Goal: Task Accomplishment & Management: Use online tool/utility

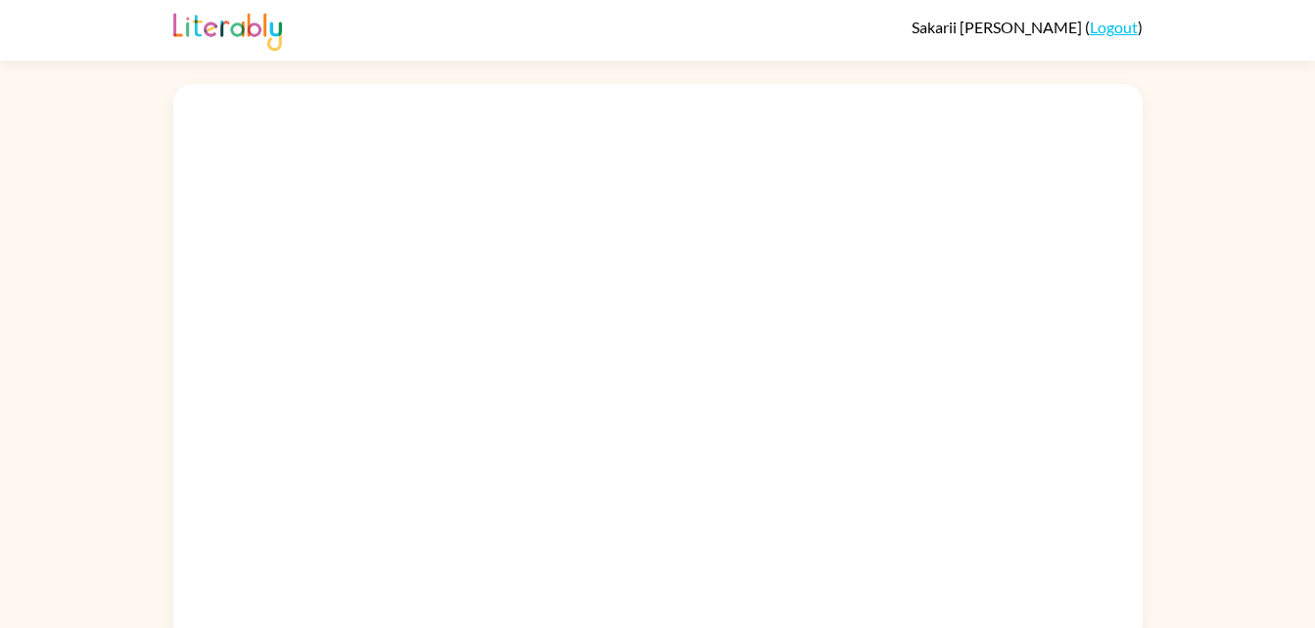
drag, startPoint x: 0, startPoint y: 0, endPoint x: 597, endPoint y: 457, distance: 752.0
drag, startPoint x: 597, startPoint y: 457, endPoint x: 289, endPoint y: 344, distance: 328.6
click at [289, 344] on div at bounding box center [657, 363] width 969 height 559
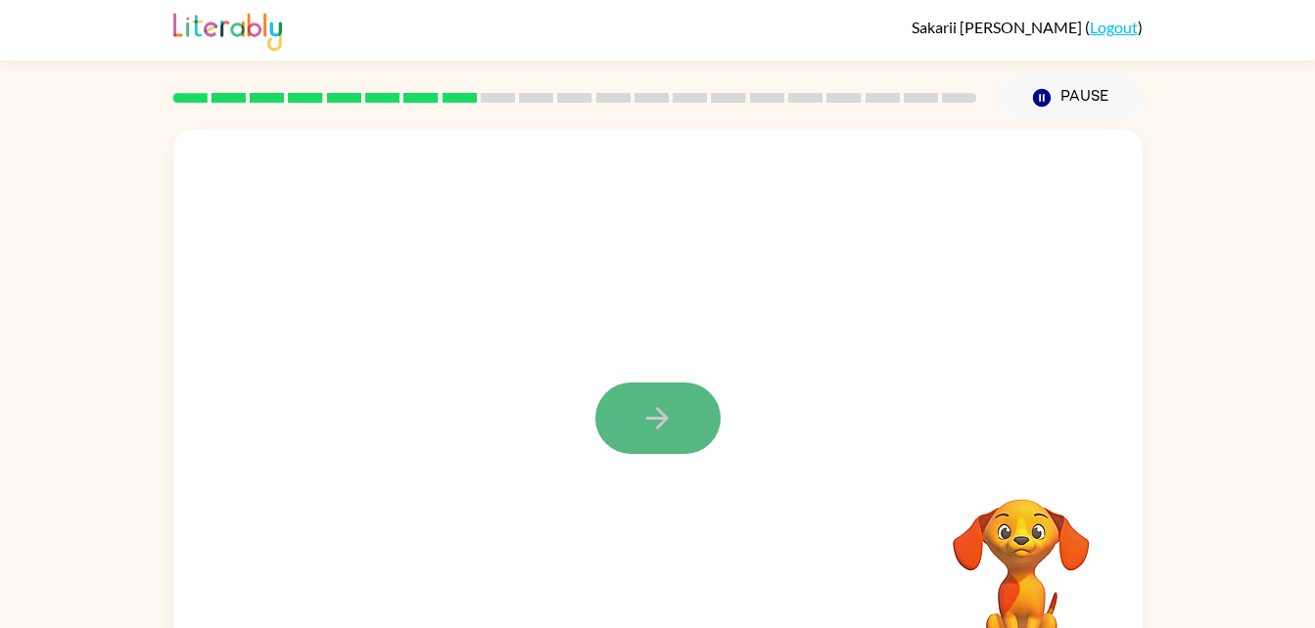
click at [680, 412] on button "button" at bounding box center [657, 418] width 125 height 71
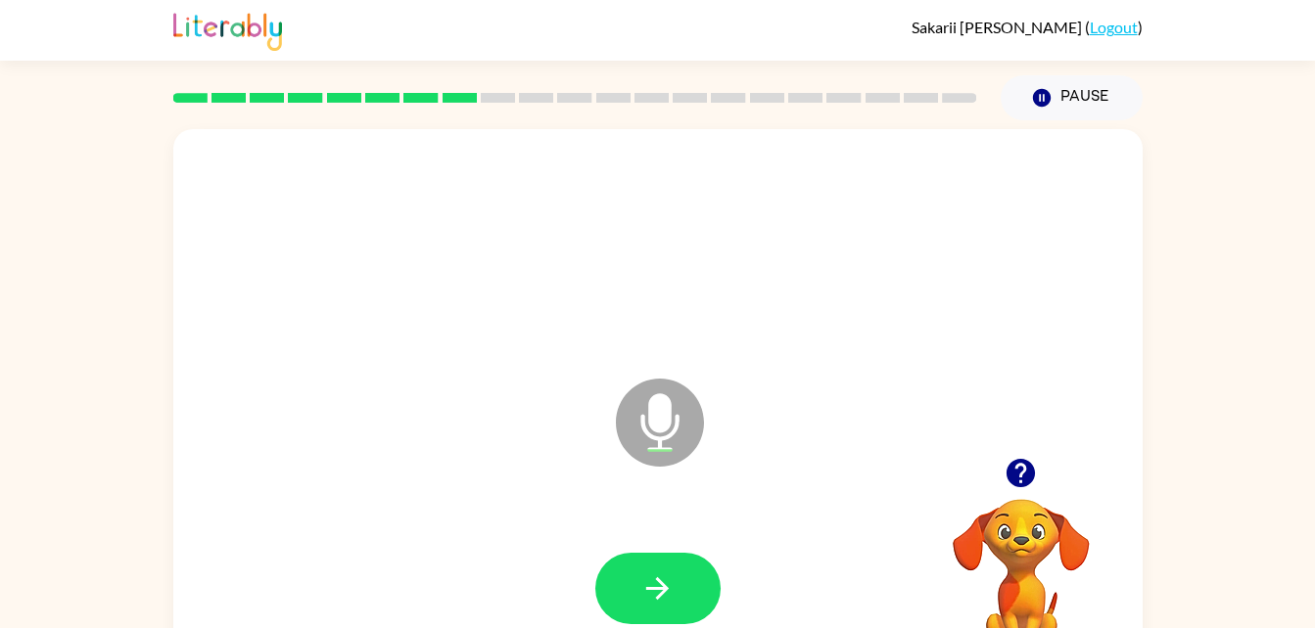
click at [680, 412] on icon at bounding box center [660, 423] width 88 height 88
click at [996, 476] on button "button" at bounding box center [1021, 473] width 50 height 50
drag, startPoint x: 1017, startPoint y: 487, endPoint x: 950, endPoint y: 470, distance: 69.6
click at [950, 470] on div at bounding box center [1021, 473] width 196 height 50
click at [636, 590] on button "button" at bounding box center [657, 588] width 125 height 71
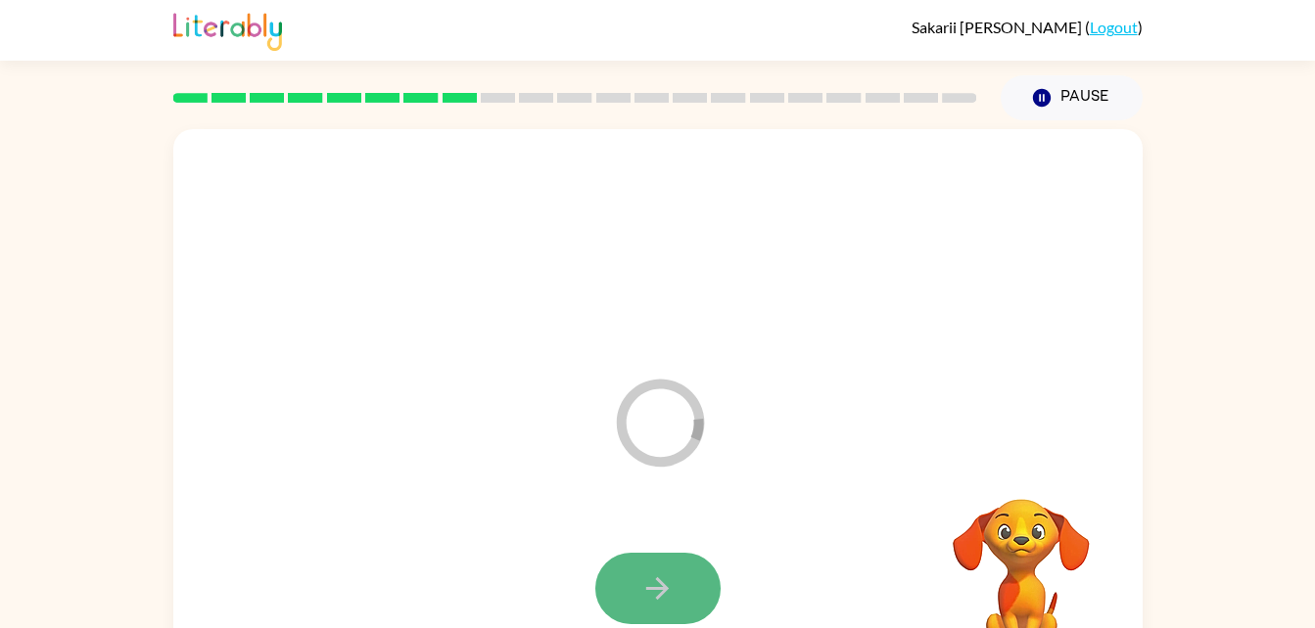
click at [675, 599] on button "button" at bounding box center [657, 588] width 125 height 71
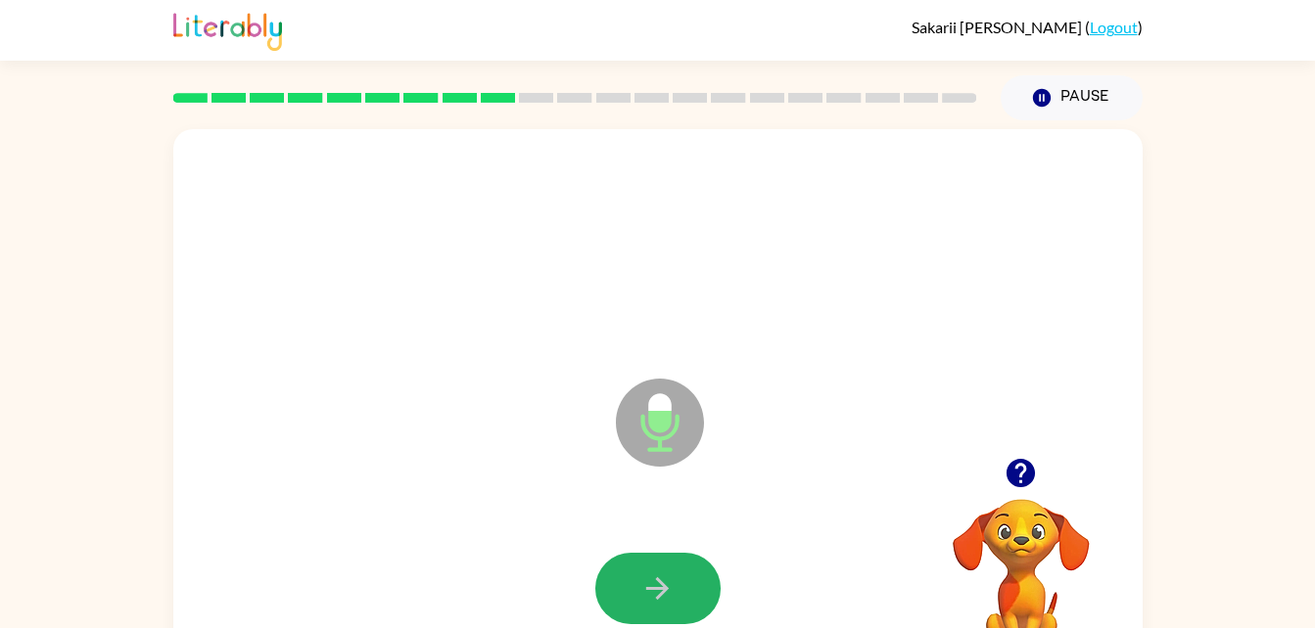
click at [675, 599] on button "button" at bounding box center [657, 588] width 125 height 71
drag, startPoint x: 675, startPoint y: 599, endPoint x: 759, endPoint y: 473, distance: 151.2
click at [759, 473] on div "Microphone The Microphone is here when it is your turn to talk" at bounding box center [657, 408] width 969 height 559
click at [679, 603] on button "button" at bounding box center [657, 588] width 125 height 71
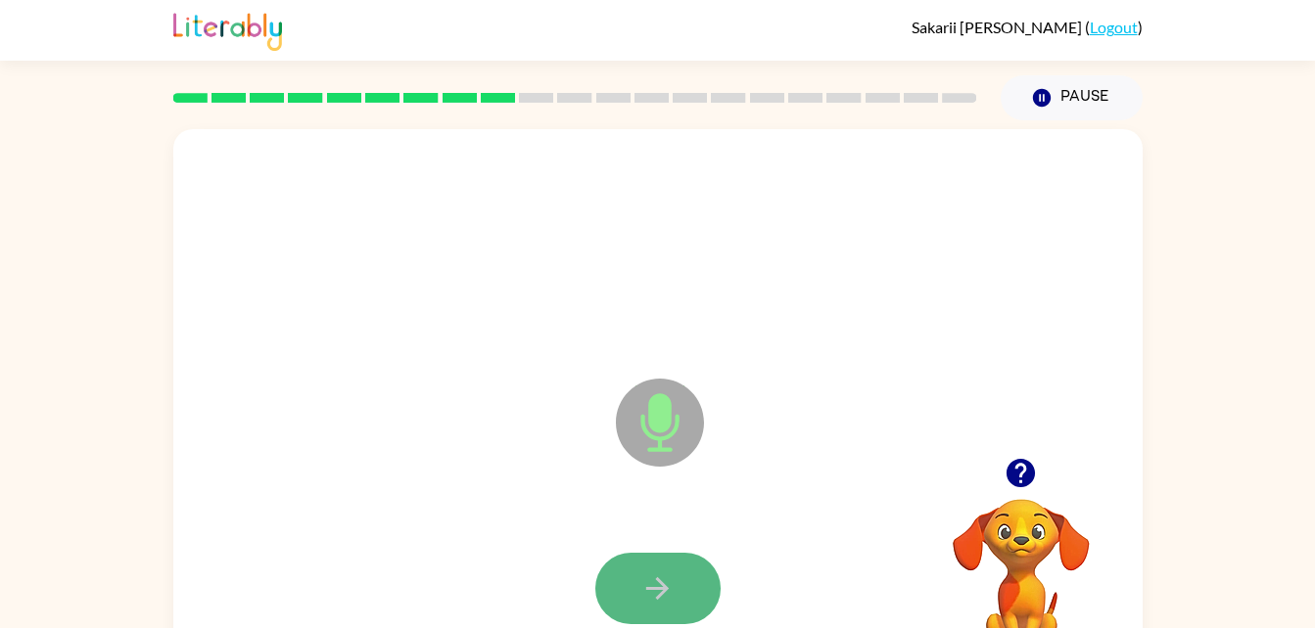
click at [671, 573] on icon "button" at bounding box center [657, 589] width 34 height 34
drag, startPoint x: 656, startPoint y: 567, endPoint x: 658, endPoint y: 581, distance: 14.8
click at [658, 581] on icon "button" at bounding box center [657, 589] width 23 height 23
click at [681, 592] on button "button" at bounding box center [657, 588] width 125 height 71
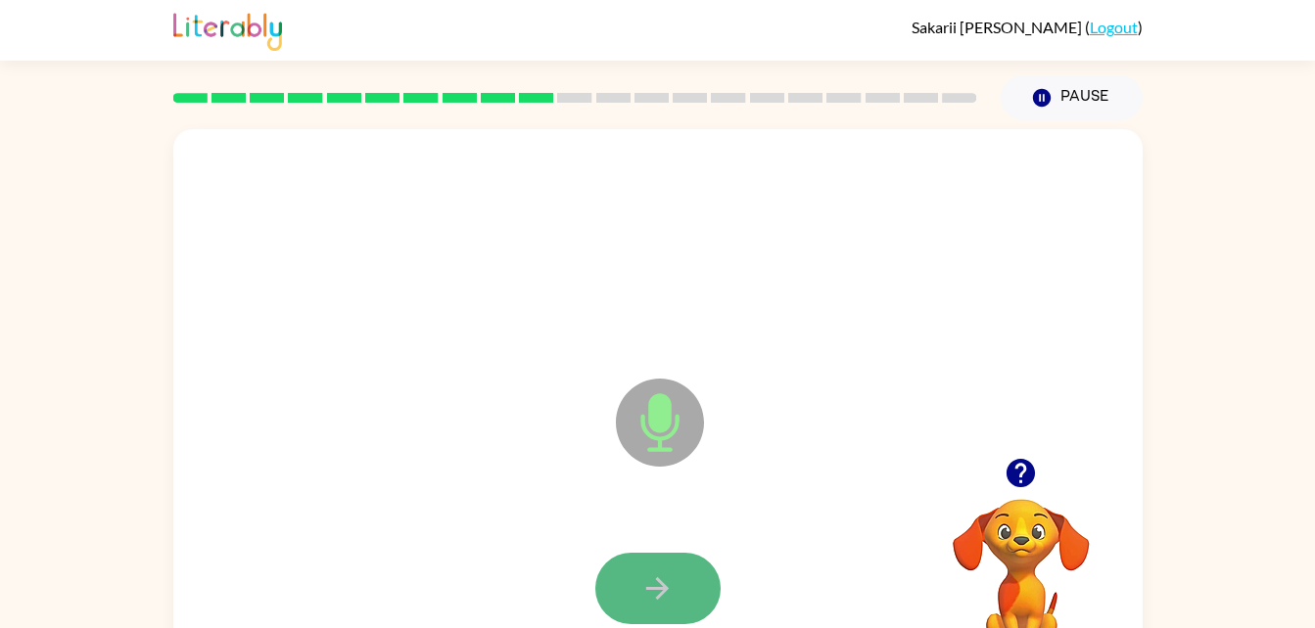
click at [655, 597] on icon "button" at bounding box center [657, 589] width 34 height 34
click at [655, 596] on icon "button" at bounding box center [657, 589] width 34 height 34
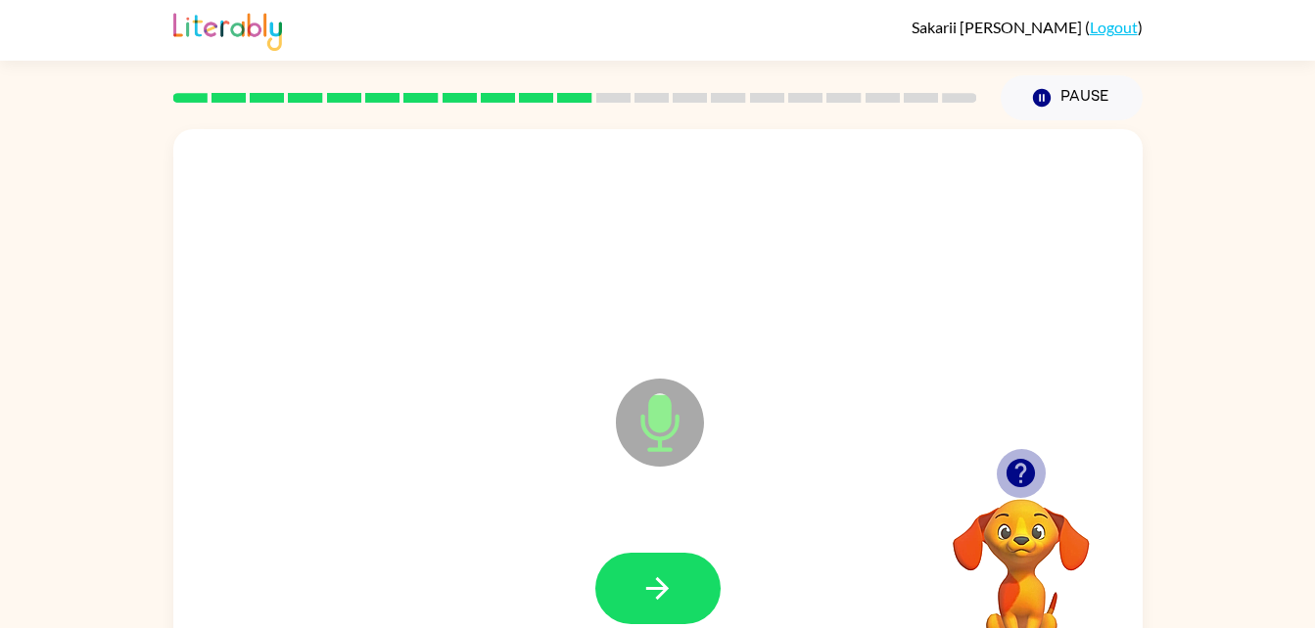
click at [1017, 465] on icon "button" at bounding box center [1020, 473] width 34 height 34
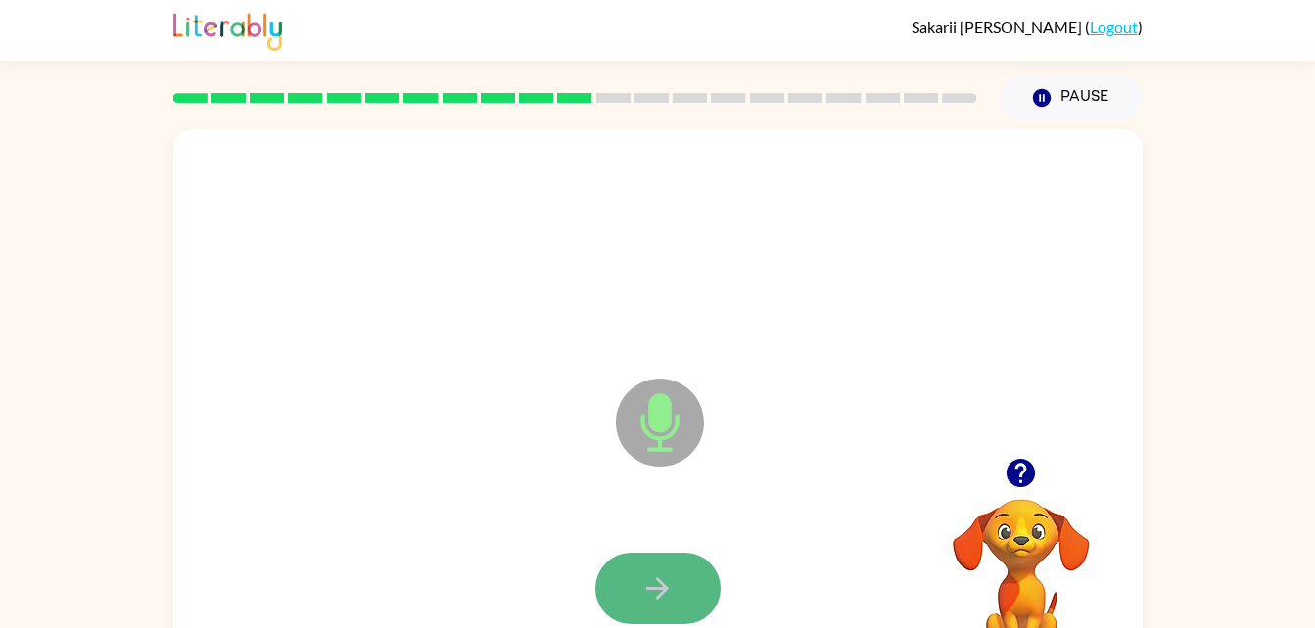
click at [663, 583] on icon "button" at bounding box center [657, 589] width 23 height 23
click at [659, 611] on button "button" at bounding box center [657, 588] width 125 height 71
click at [587, 573] on div at bounding box center [658, 589] width 930 height 161
click at [654, 557] on div at bounding box center [658, 589] width 930 height 161
click at [640, 569] on button "button" at bounding box center [657, 588] width 125 height 71
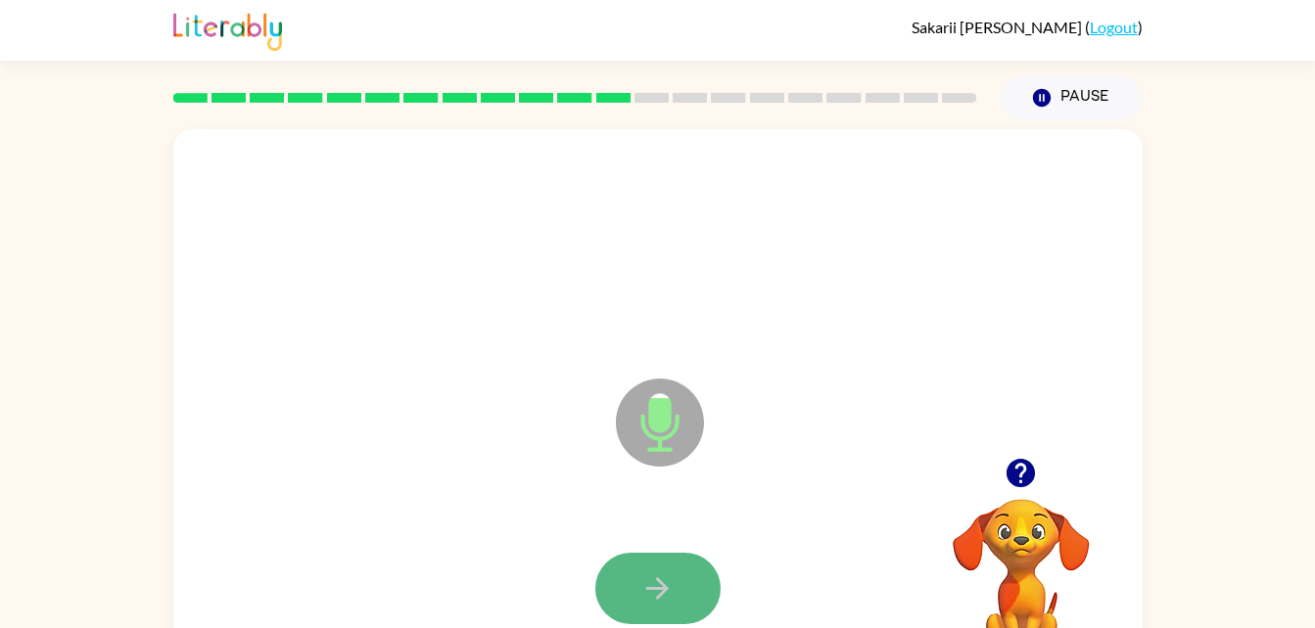
drag, startPoint x: 666, startPoint y: 582, endPoint x: 644, endPoint y: 596, distance: 25.5
click at [644, 596] on icon "button" at bounding box center [657, 589] width 34 height 34
click at [661, 597] on icon "button" at bounding box center [657, 589] width 34 height 34
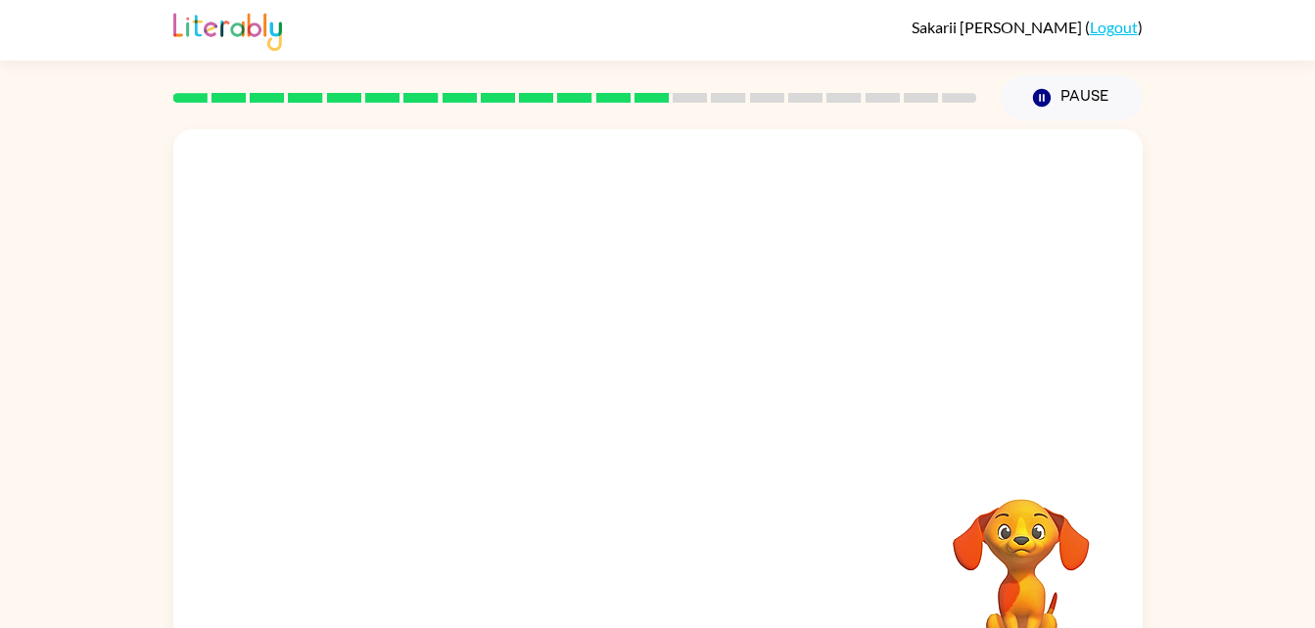
click at [661, 597] on div "Your browser must support playing .mp4 files to use Literably. Please try using…" at bounding box center [657, 408] width 969 height 559
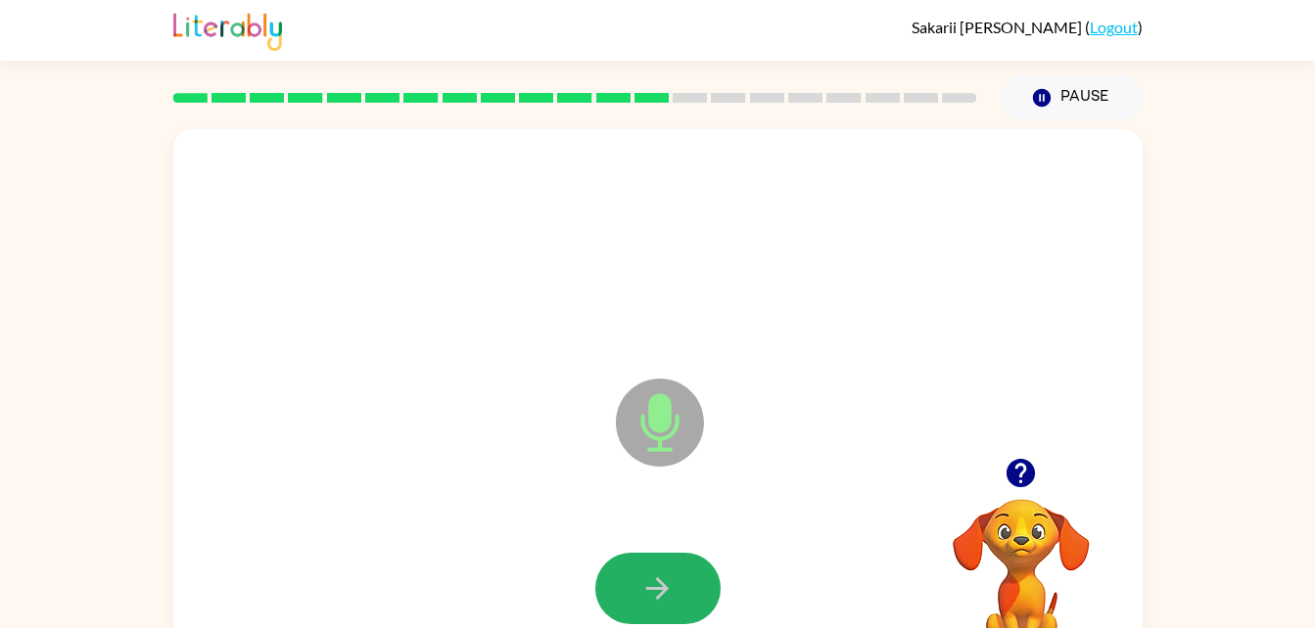
click at [661, 597] on icon "button" at bounding box center [657, 589] width 34 height 34
drag, startPoint x: 661, startPoint y: 597, endPoint x: 641, endPoint y: 606, distance: 21.5
click at [641, 606] on button "button" at bounding box center [657, 588] width 125 height 71
click at [635, 607] on button "button" at bounding box center [657, 588] width 125 height 71
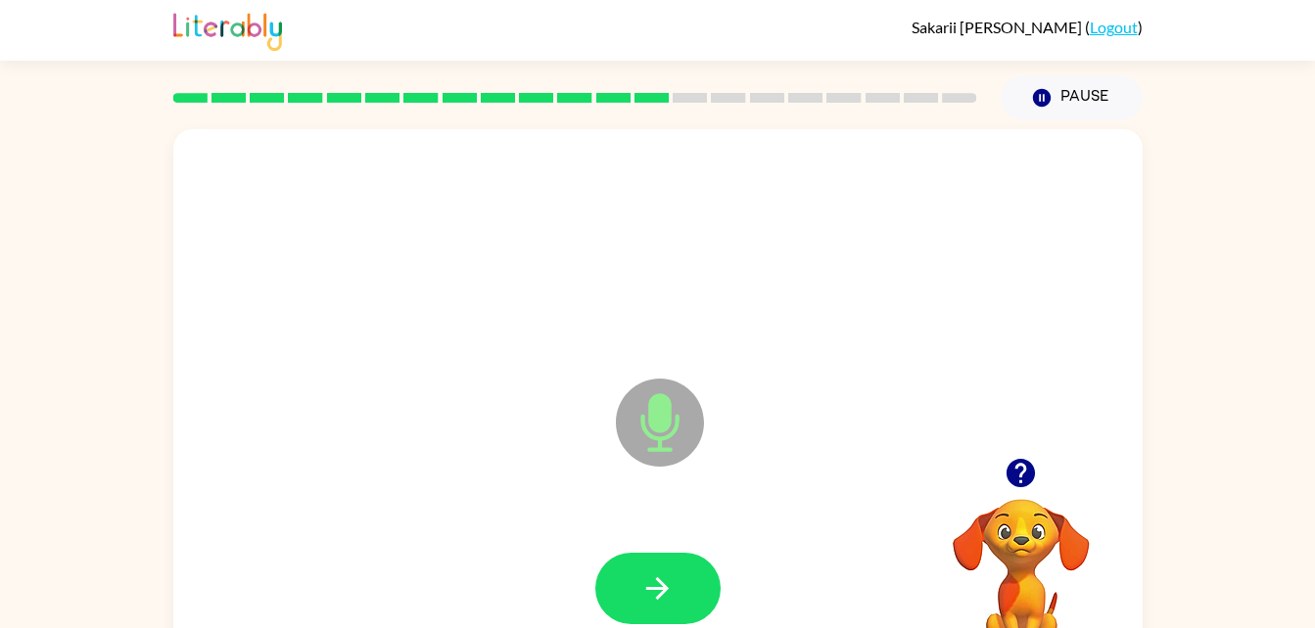
click at [635, 607] on button "button" at bounding box center [657, 588] width 125 height 71
click at [649, 574] on icon "button" at bounding box center [657, 589] width 34 height 34
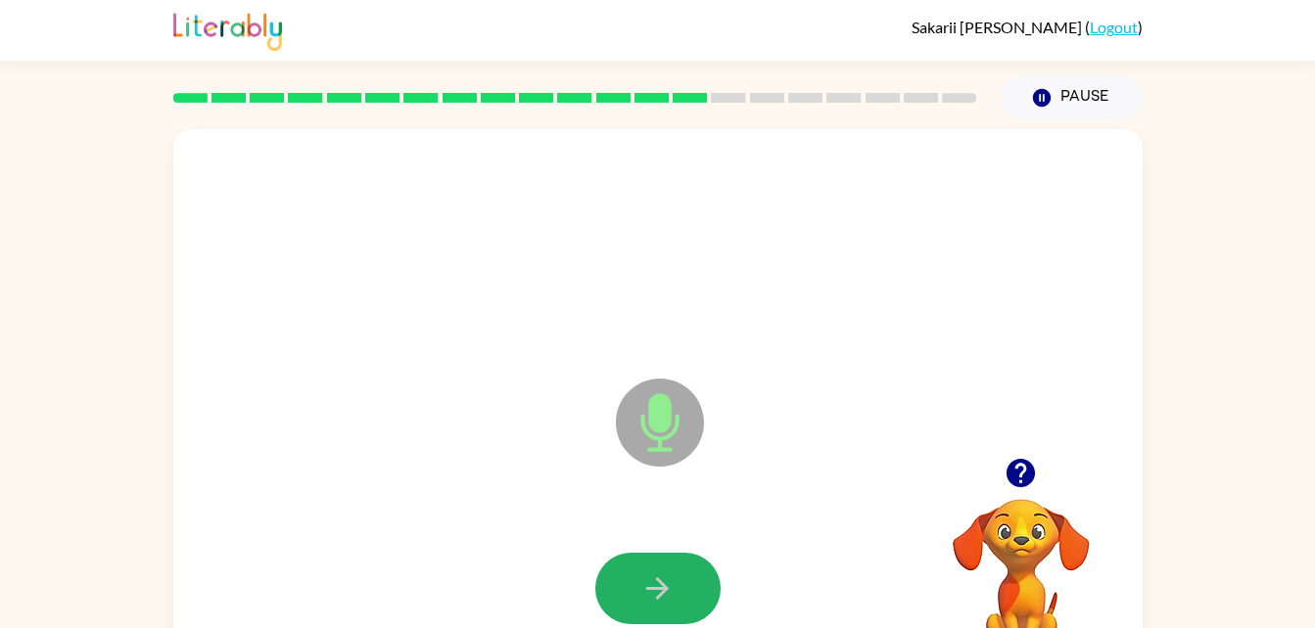
click at [649, 574] on icon "button" at bounding box center [657, 589] width 34 height 34
click at [651, 577] on icon "button" at bounding box center [657, 589] width 34 height 34
click at [627, 591] on button "button" at bounding box center [657, 588] width 125 height 71
drag, startPoint x: 636, startPoint y: 560, endPoint x: 635, endPoint y: 583, distance: 23.5
click at [635, 583] on button "button" at bounding box center [657, 588] width 125 height 71
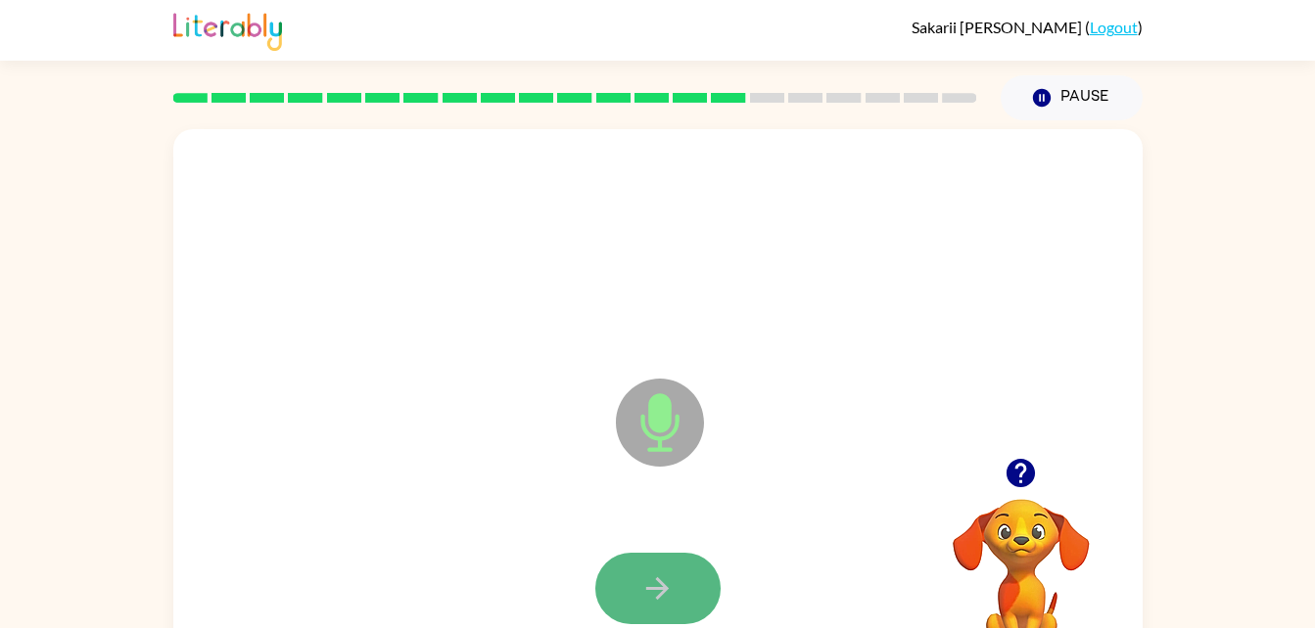
click at [635, 583] on button "button" at bounding box center [657, 588] width 125 height 71
click at [660, 582] on icon "button" at bounding box center [657, 589] width 23 height 23
click at [672, 576] on icon "button" at bounding box center [657, 589] width 34 height 34
click at [651, 586] on icon "button" at bounding box center [657, 589] width 34 height 34
drag, startPoint x: 650, startPoint y: 585, endPoint x: 675, endPoint y: 622, distance: 44.3
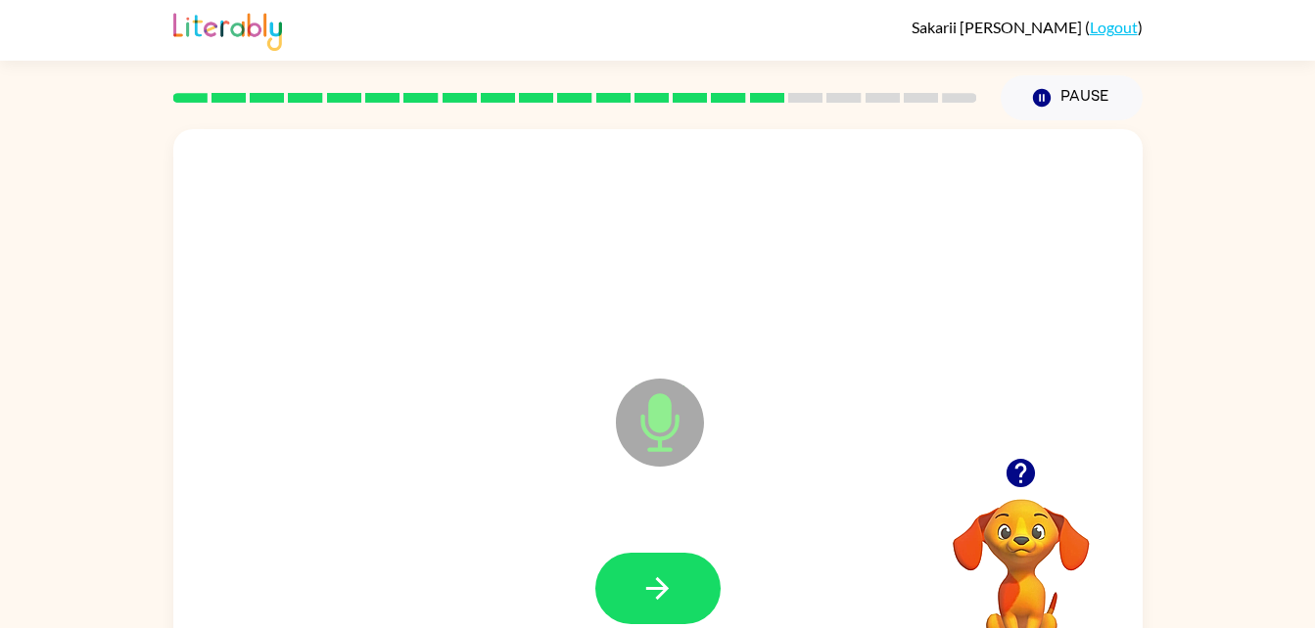
click at [652, 595] on icon "button" at bounding box center [657, 589] width 34 height 34
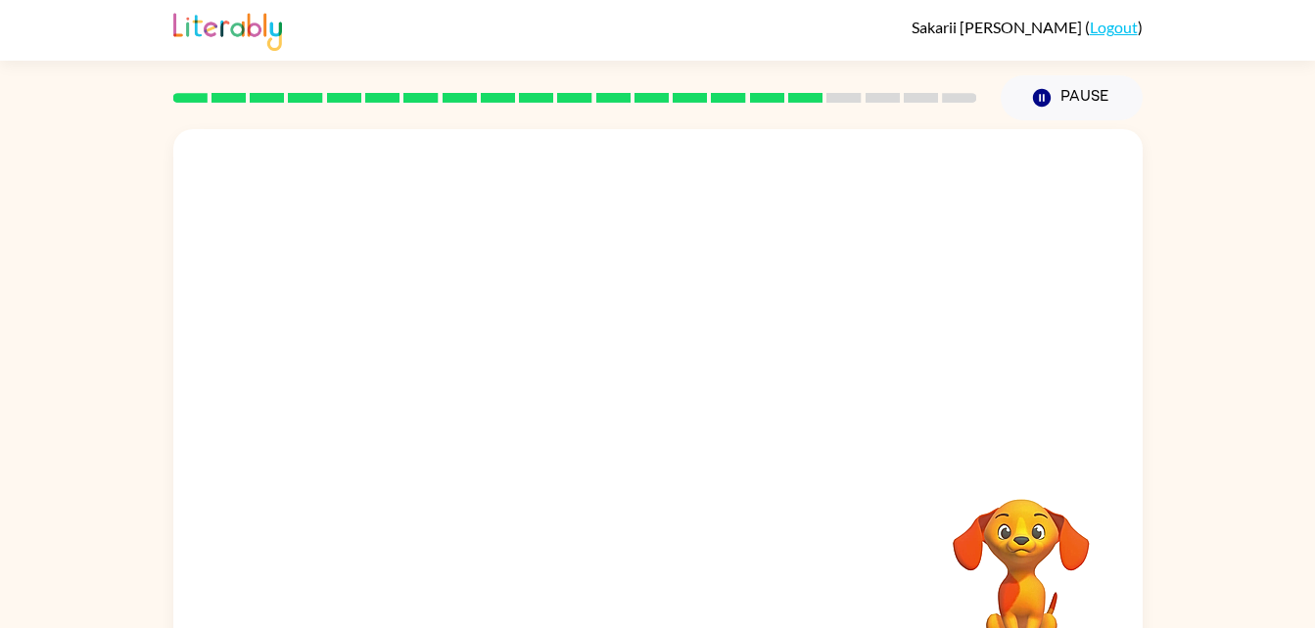
click at [1020, 550] on video "Your browser must support playing .mp4 files to use Literably. Please try using…" at bounding box center [1021, 567] width 196 height 196
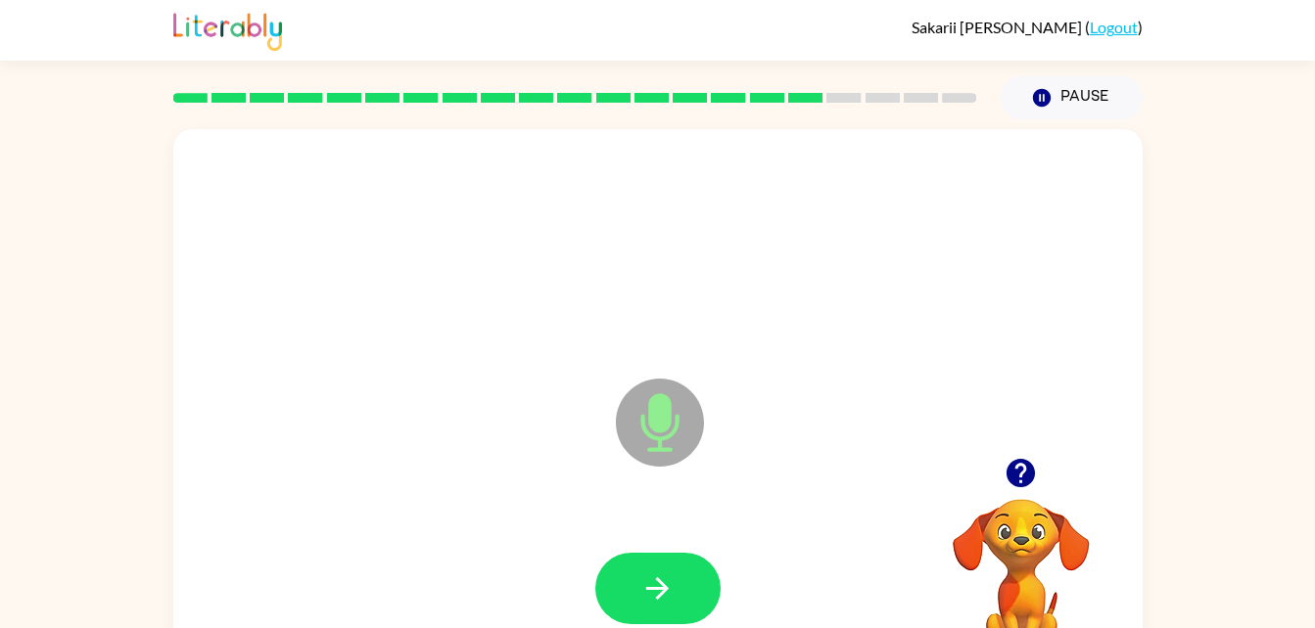
click at [1071, 530] on video "Your browser must support playing .mp4 files to use Literably. Please try using…" at bounding box center [1021, 567] width 196 height 196
click at [979, 509] on video "Your browser must support playing .mp4 files to use Literably. Please try using…" at bounding box center [1021, 567] width 196 height 196
click at [1012, 476] on icon "button" at bounding box center [1020, 473] width 28 height 28
drag, startPoint x: 1012, startPoint y: 476, endPoint x: 736, endPoint y: 454, distance: 276.9
click at [760, 476] on div "Microphone The Microphone is here when it is your turn to talk Your browser mus…" at bounding box center [657, 408] width 969 height 559
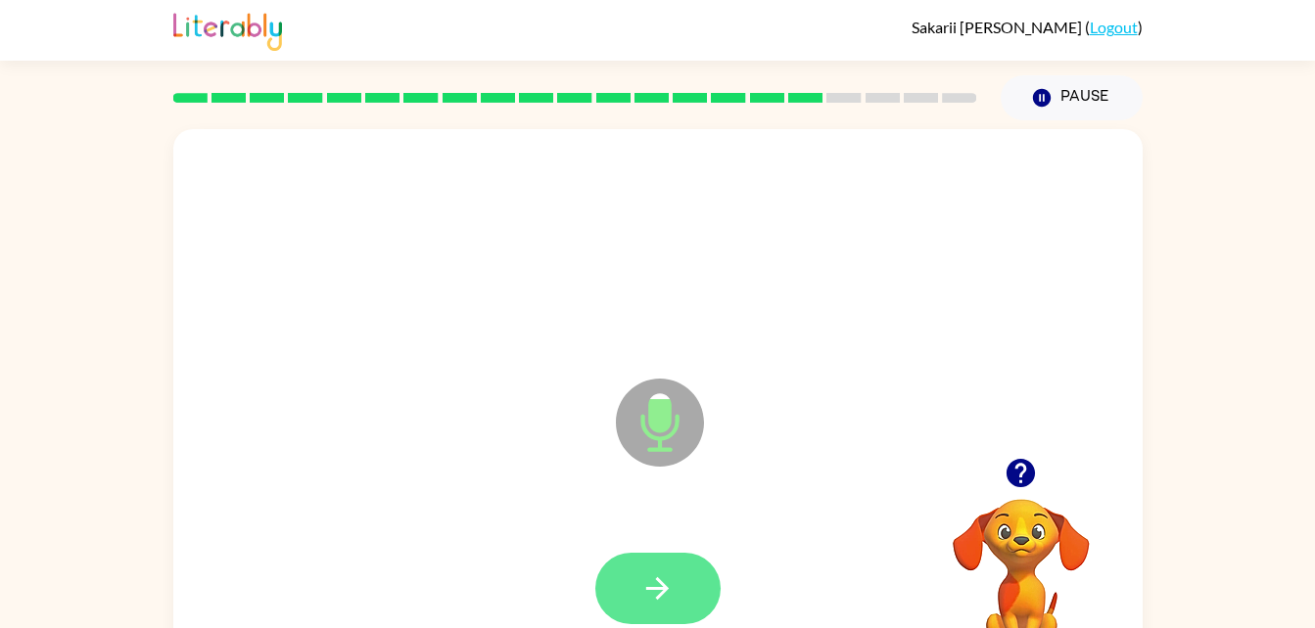
click at [709, 597] on button "button" at bounding box center [657, 588] width 125 height 71
click at [687, 570] on button "button" at bounding box center [657, 588] width 125 height 71
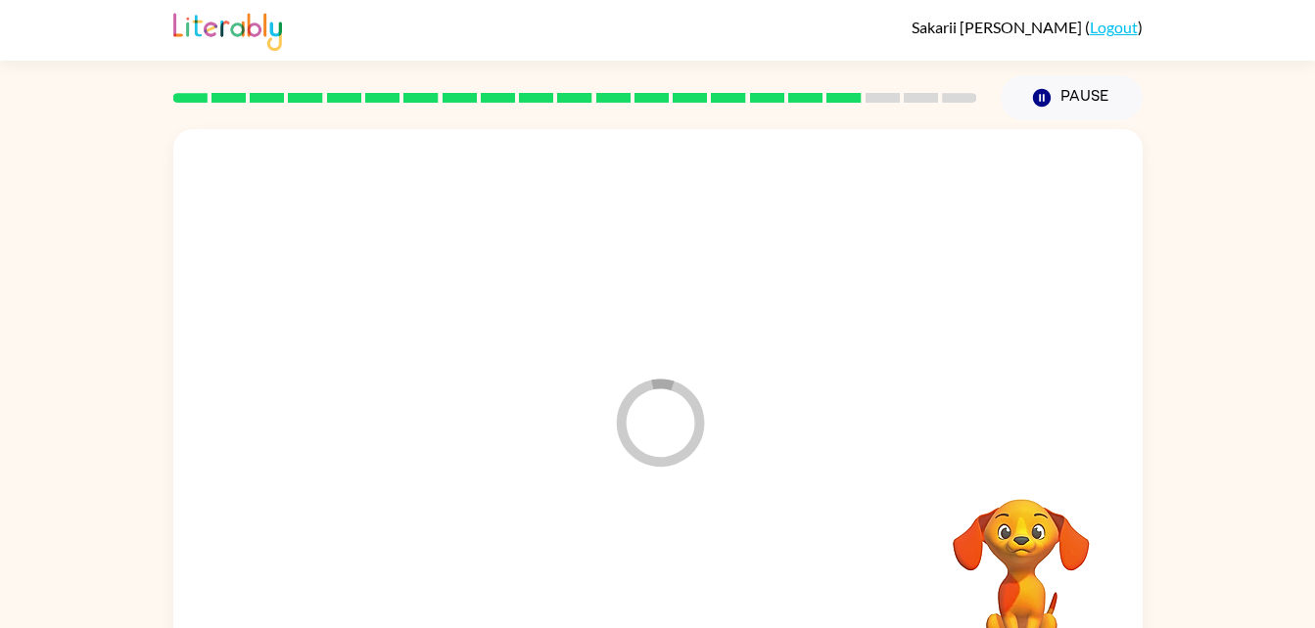
click at [687, 570] on div at bounding box center [658, 589] width 930 height 161
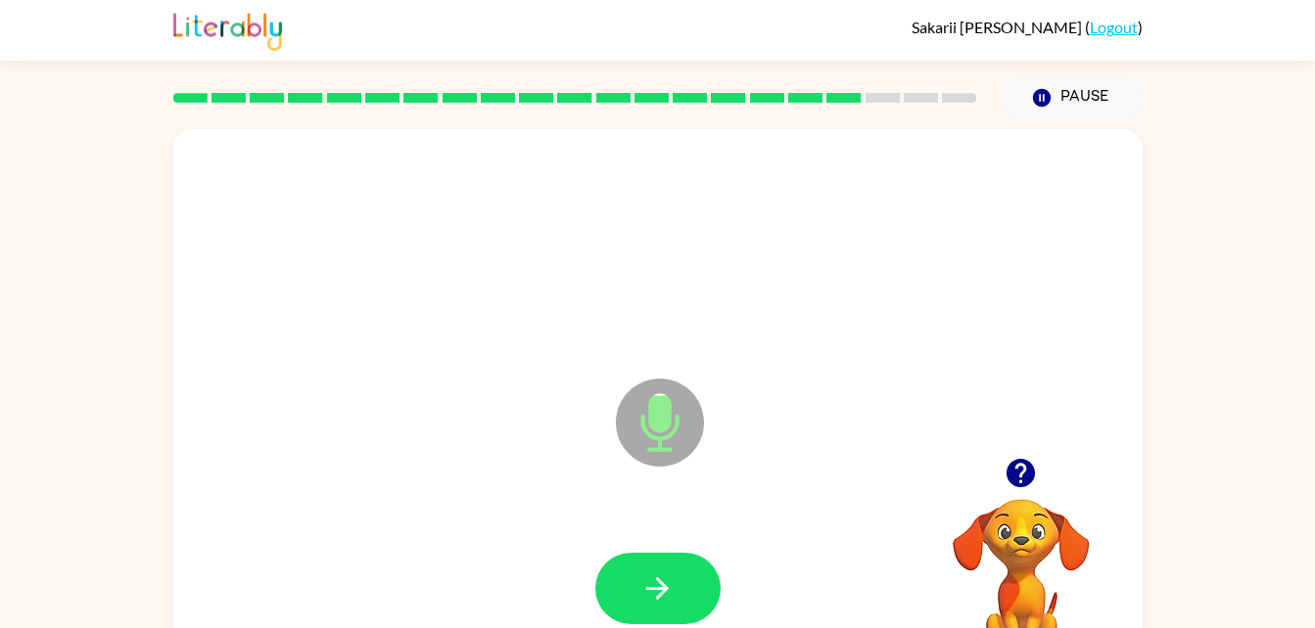
drag, startPoint x: 682, startPoint y: 565, endPoint x: 632, endPoint y: 541, distance: 55.2
click at [632, 541] on div at bounding box center [658, 589] width 930 height 161
click at [695, 592] on button "button" at bounding box center [657, 588] width 125 height 71
click at [655, 587] on icon "button" at bounding box center [657, 589] width 23 height 23
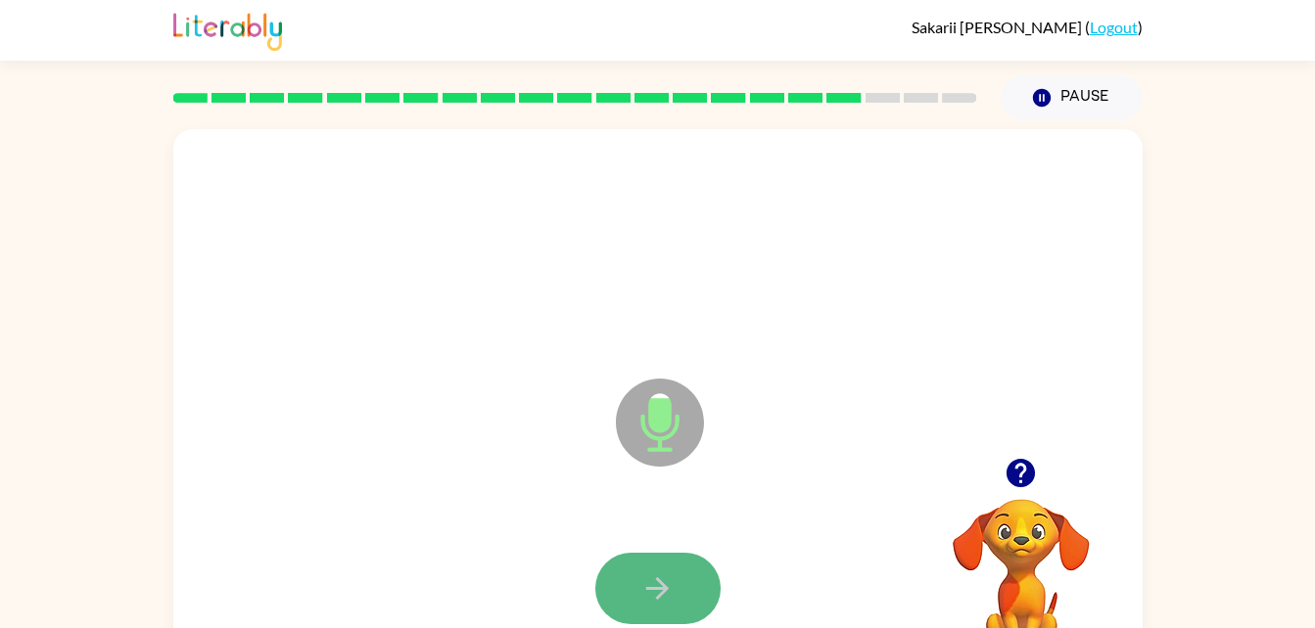
click at [665, 584] on icon "button" at bounding box center [657, 589] width 34 height 34
drag, startPoint x: 639, startPoint y: 580, endPoint x: 639, endPoint y: 597, distance: 17.6
click at [639, 597] on button "button" at bounding box center [657, 588] width 125 height 71
click at [659, 583] on icon "button" at bounding box center [657, 589] width 34 height 34
click at [663, 593] on icon "button" at bounding box center [657, 589] width 23 height 23
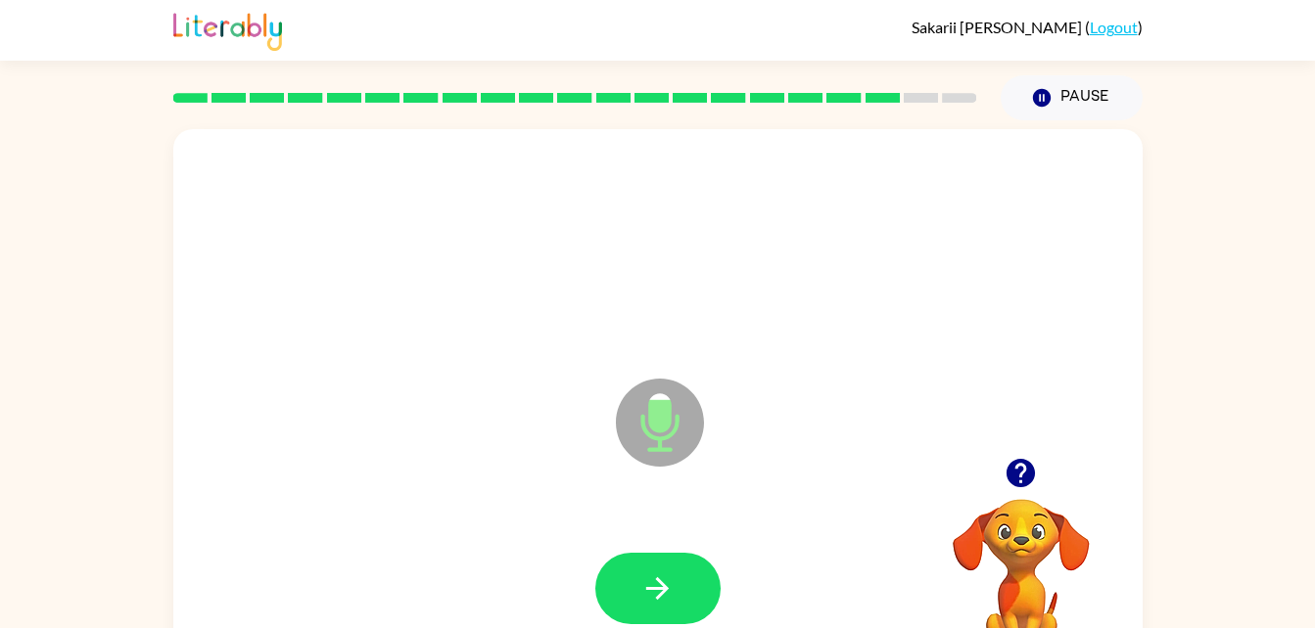
click at [663, 593] on icon "button" at bounding box center [657, 589] width 23 height 23
click at [667, 597] on icon "button" at bounding box center [657, 589] width 34 height 34
click at [642, 599] on icon "button" at bounding box center [657, 589] width 34 height 34
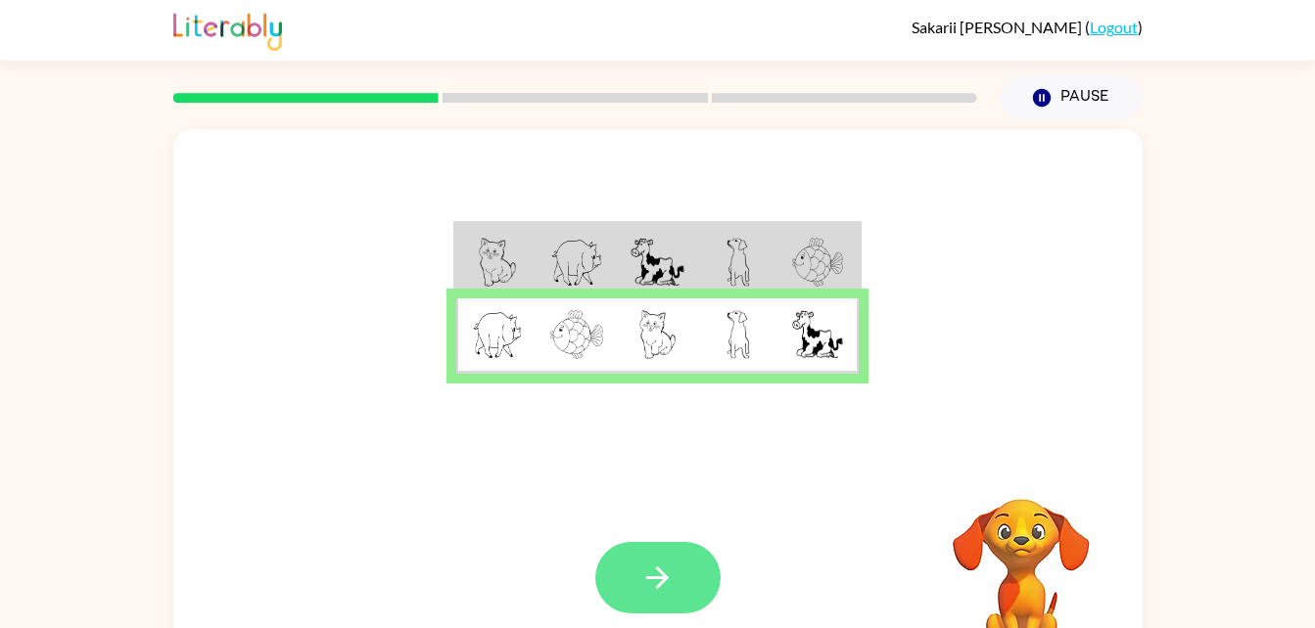
click at [635, 609] on button "button" at bounding box center [657, 577] width 125 height 71
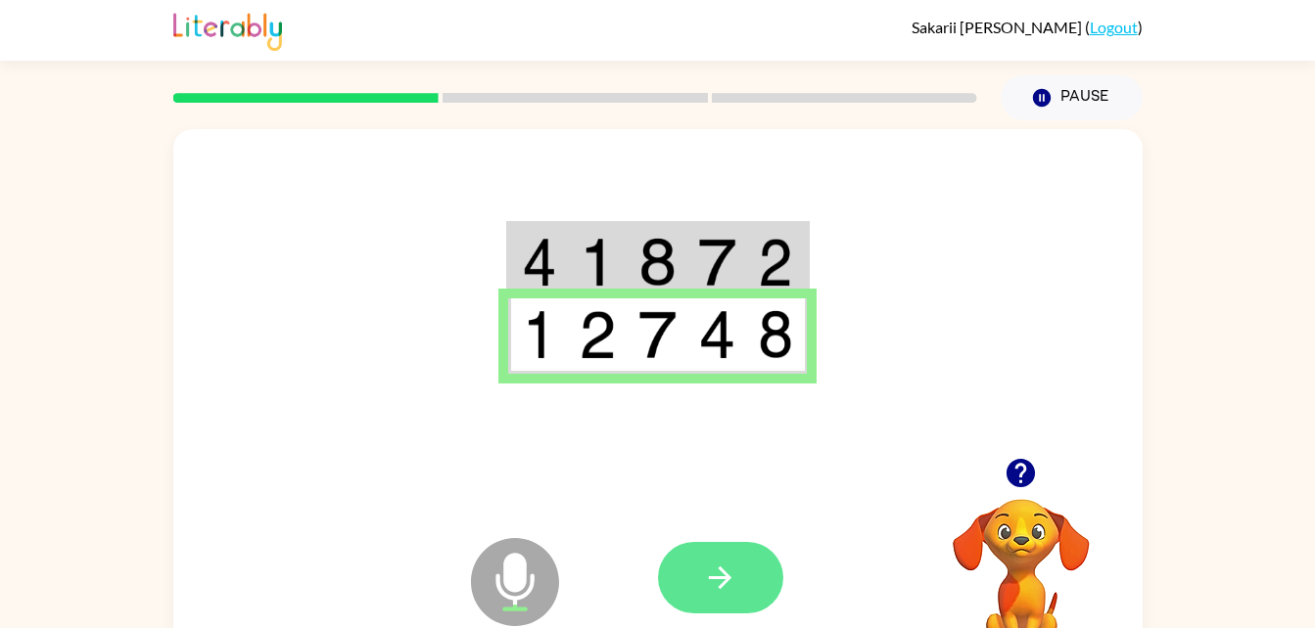
click at [732, 562] on icon "button" at bounding box center [720, 578] width 34 height 34
click at [722, 534] on icon "Microphone The Microphone is here when it is your turn to talk" at bounding box center [613, 607] width 294 height 147
click at [687, 559] on button "button" at bounding box center [720, 577] width 125 height 71
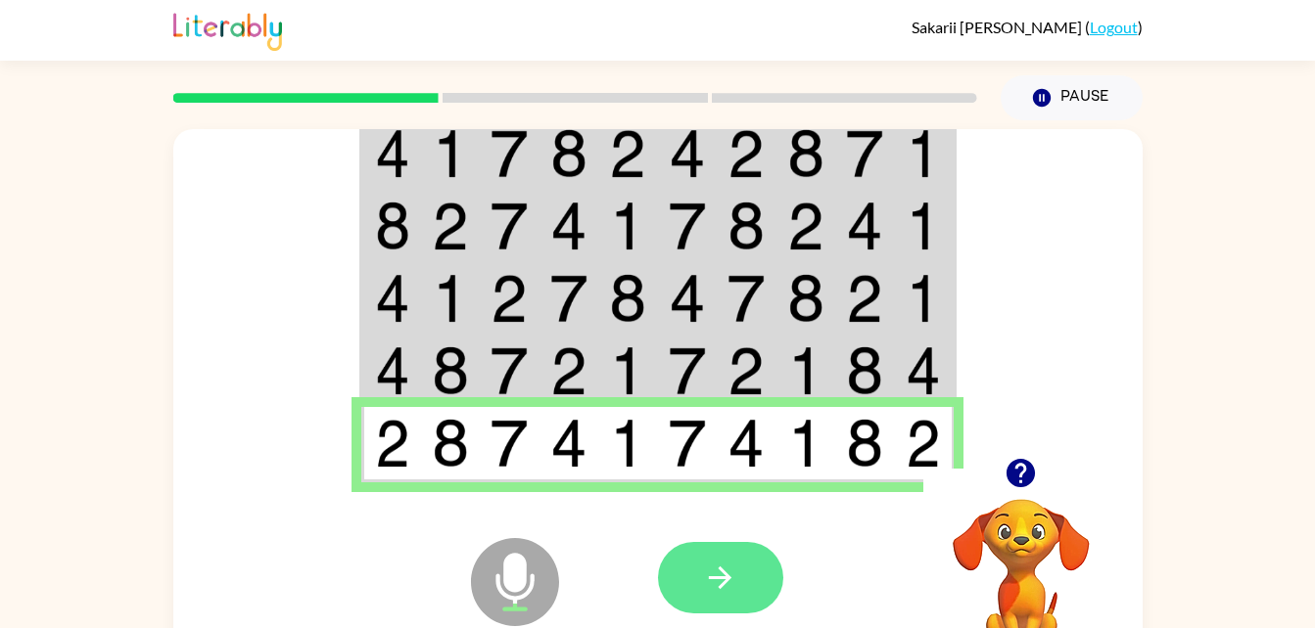
click at [725, 561] on icon "button" at bounding box center [720, 578] width 34 height 34
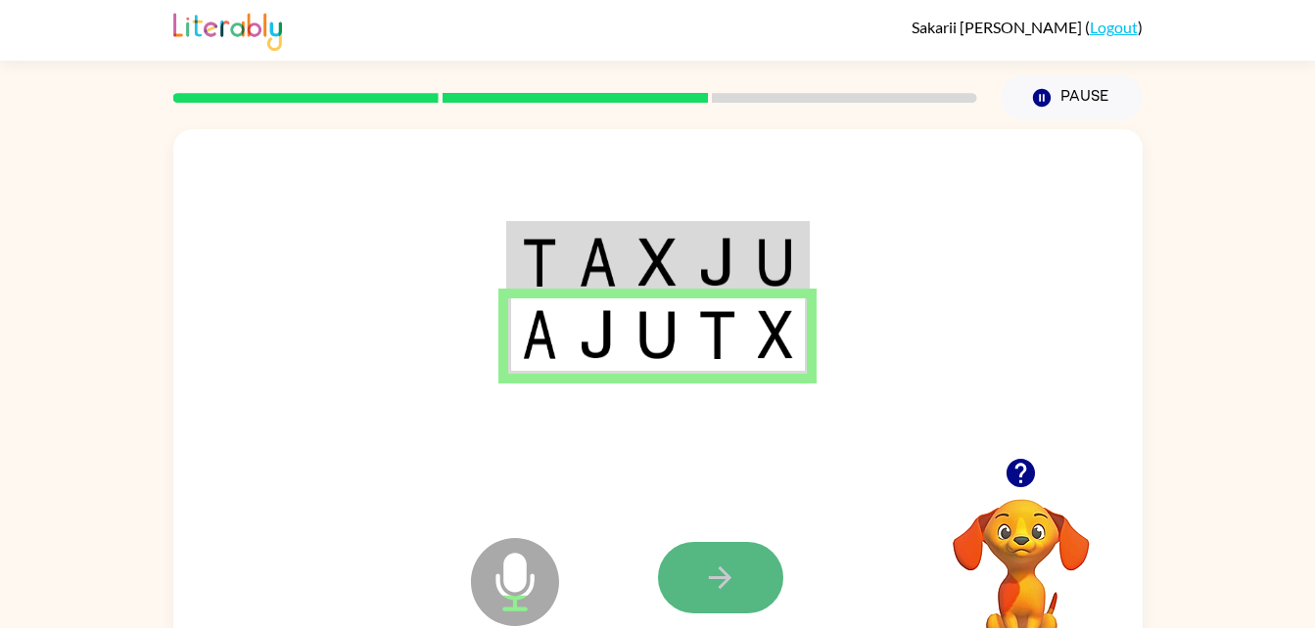
click at [696, 586] on button "button" at bounding box center [720, 577] width 125 height 71
drag, startPoint x: 659, startPoint y: 623, endPoint x: 736, endPoint y: 527, distance: 123.2
click at [736, 527] on div "Microphone The Microphone is here when it is your turn to talk Your browser mus…" at bounding box center [657, 578] width 969 height 220
click at [714, 571] on icon "button" at bounding box center [720, 578] width 34 height 34
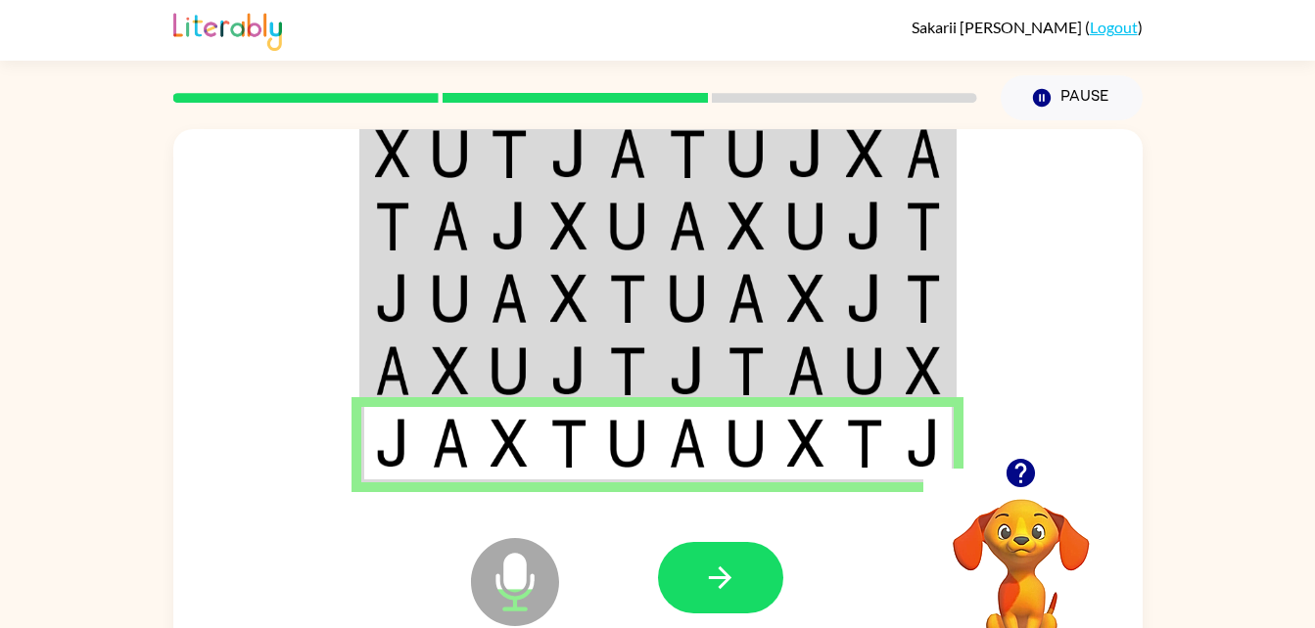
scroll to position [46, 0]
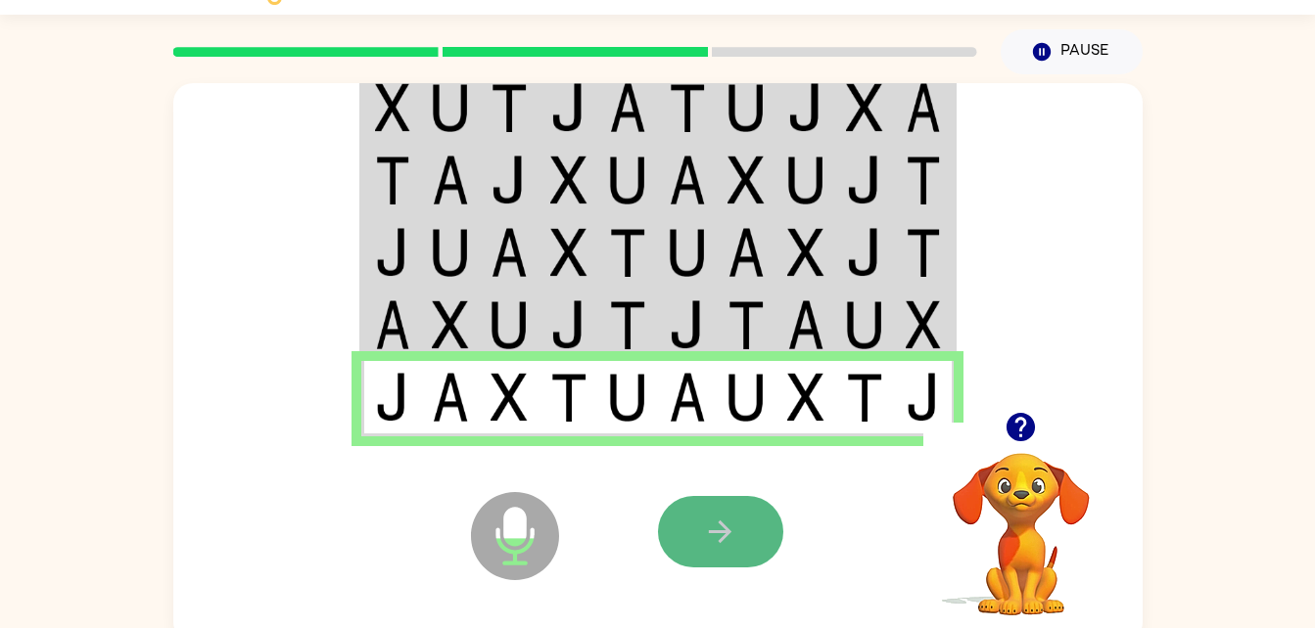
click at [725, 547] on icon "button" at bounding box center [720, 532] width 34 height 34
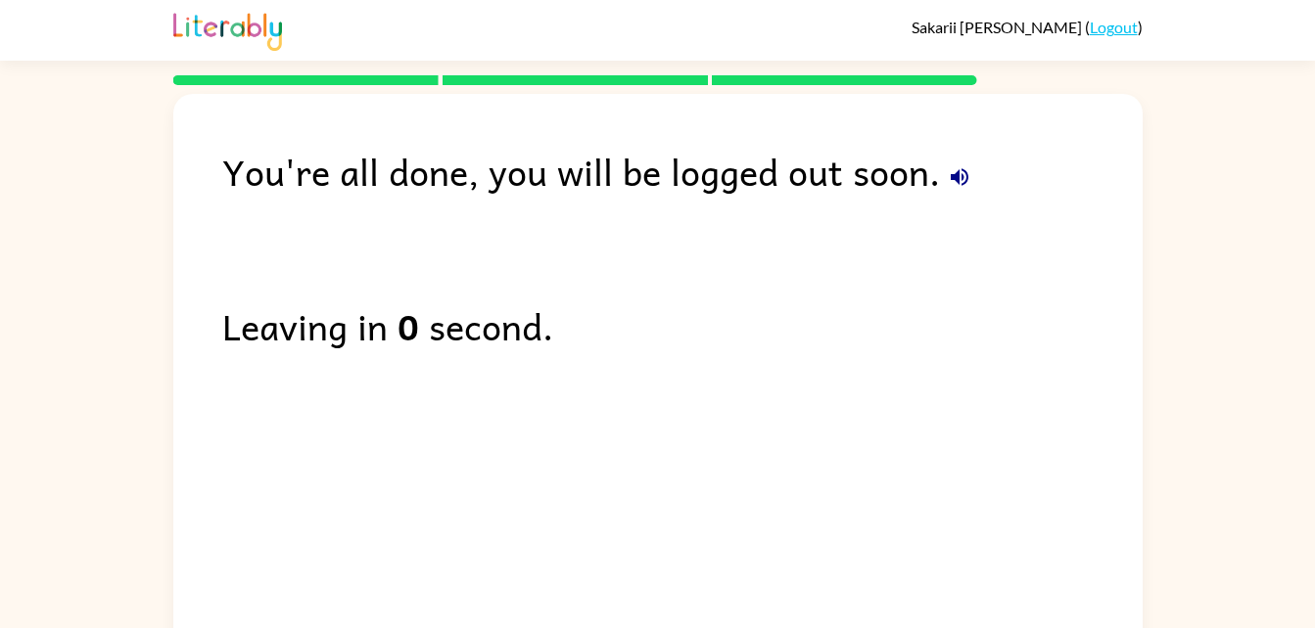
scroll to position [1, 0]
